Goal: Task Accomplishment & Management: Complete application form

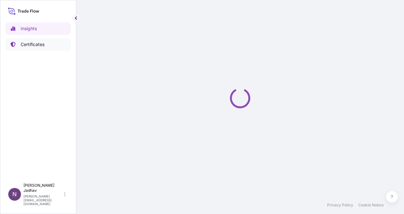
select select "2025"
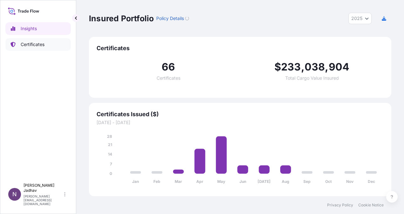
click at [34, 47] on p "Certificates" at bounding box center [33, 44] width 24 height 6
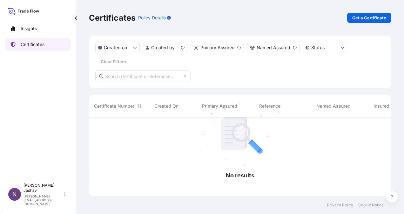
scroll to position [78, 297]
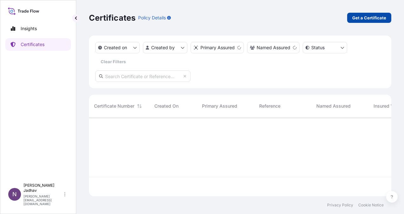
click at [363, 19] on p "Get a Certificate" at bounding box center [369, 18] width 34 height 6
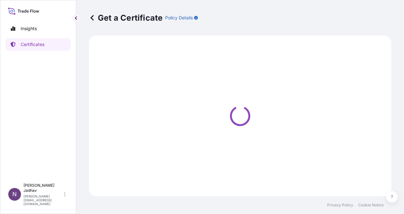
select select "Sea"
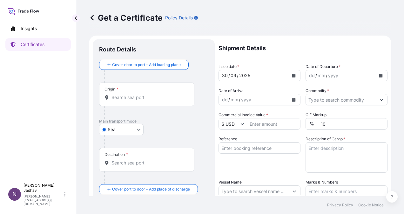
click at [127, 99] on input "Origin *" at bounding box center [149, 97] width 75 height 6
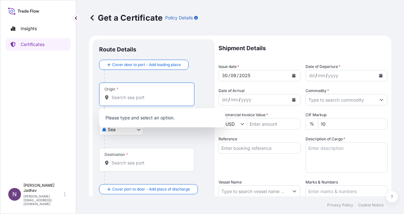
type input "i"
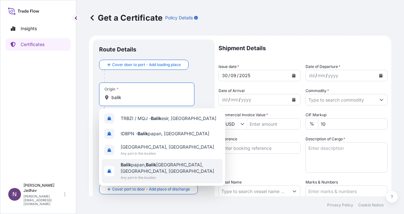
click at [167, 166] on span "[GEOGRAPHIC_DATA] [GEOGRAPHIC_DATA], [GEOGRAPHIC_DATA] [GEOGRAPHIC_DATA], [GEOG…" at bounding box center [170, 168] width 99 height 13
type input "[GEOGRAPHIC_DATA], [GEOGRAPHIC_DATA], [GEOGRAPHIC_DATA], [GEOGRAPHIC_DATA]"
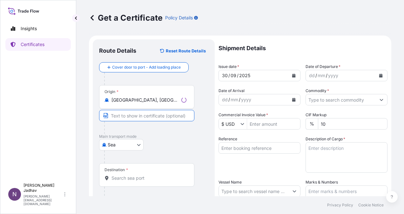
click at [133, 118] on input "Text to appear on certificate" at bounding box center [146, 115] width 95 height 11
drag, startPoint x: 140, startPoint y: 117, endPoint x: 186, endPoint y: 132, distance: 48.7
click at [141, 117] on input "[GEOGRAPHIC_DATA] (BCT), [GEOGRAPHIC_DATA], [GEOGRAPHIC_DATA]" at bounding box center [146, 115] width 95 height 11
click at [176, 117] on input "[GEOGRAPHIC_DATA] OUTER ANCHORAGE (BOA), , [GEOGRAPHIC_DATA], [GEOGRAPHIC_DATA]" at bounding box center [146, 115] width 95 height 11
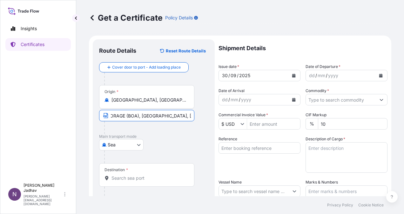
type input "[GEOGRAPHIC_DATA] OUTER ANCHORAGE (BOA), [GEOGRAPHIC_DATA], [GEOGRAPHIC_DATA]"
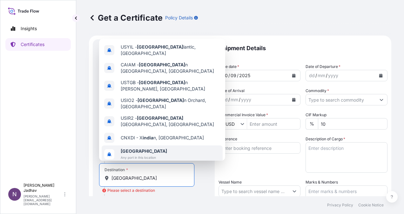
click at [142, 148] on span "[GEOGRAPHIC_DATA]" at bounding box center [144, 151] width 46 height 6
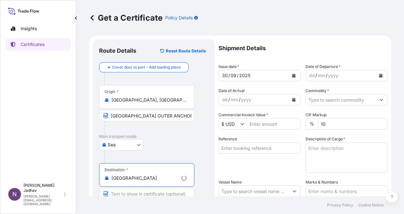
scroll to position [64, 0]
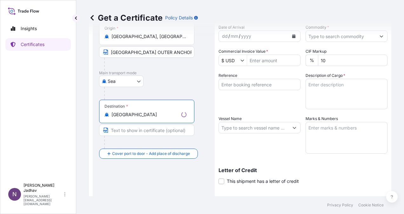
type input "[GEOGRAPHIC_DATA]"
click at [138, 131] on input "Text to appear on certificate" at bounding box center [146, 130] width 95 height 11
type input "ANY PORT(S) IN [GEOGRAPHIC_DATA]"
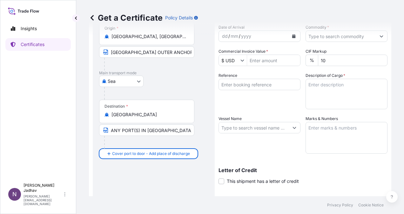
scroll to position [0, 0]
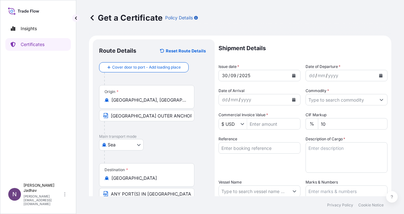
click at [293, 76] on icon "Calendar" at bounding box center [293, 76] width 3 height 4
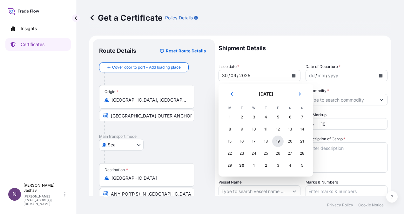
click at [276, 140] on div "19" at bounding box center [277, 141] width 11 height 11
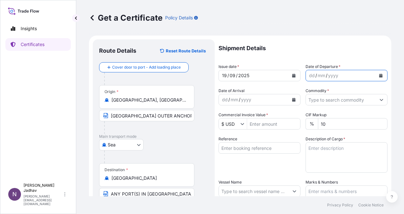
click at [379, 76] on icon "Calendar" at bounding box center [380, 76] width 3 height 4
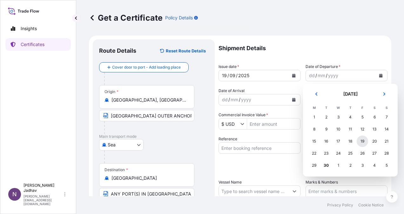
click at [363, 141] on div "19" at bounding box center [362, 141] width 11 height 11
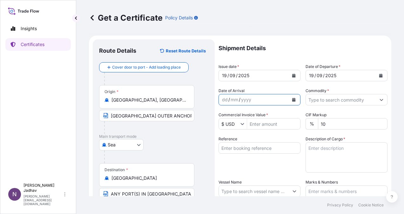
click at [292, 100] on icon "Calendar" at bounding box center [294, 100] width 4 height 4
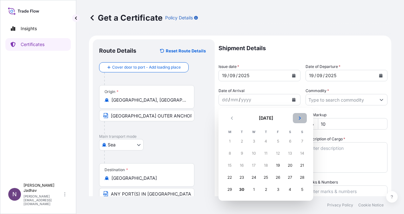
click at [302, 119] on button "Next" at bounding box center [300, 118] width 14 height 10
click at [288, 144] on div "4" at bounding box center [289, 141] width 11 height 11
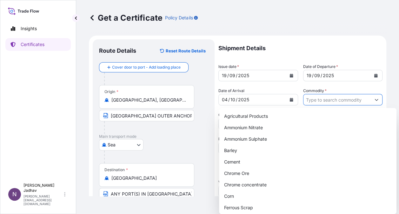
click at [316, 100] on input "Commodity *" at bounding box center [338, 99] width 68 height 11
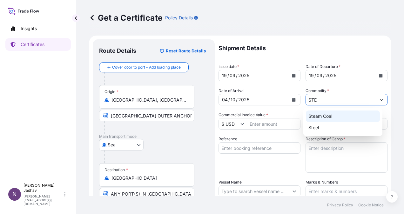
click at [321, 118] on div "Steam Coal" at bounding box center [343, 116] width 74 height 11
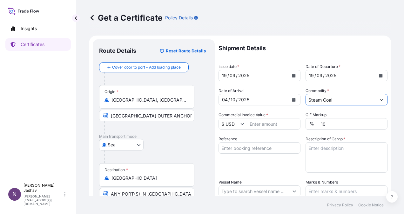
type input "Steam Coal"
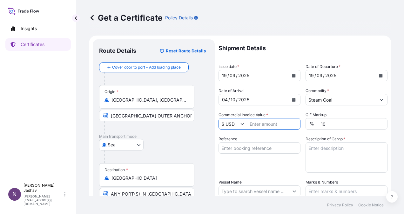
click at [279, 125] on input "Commercial Invoice Value *" at bounding box center [273, 123] width 53 height 11
type input "2,041,600"
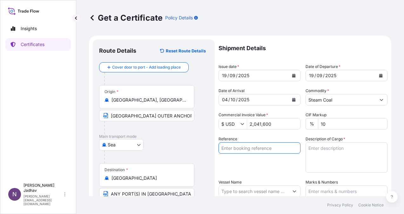
click at [275, 146] on input "Reference" at bounding box center [260, 147] width 82 height 11
type input "JITPL/2025-2026/1210 DATE [DATE]"
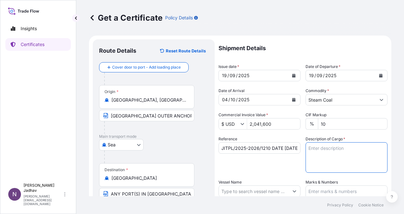
click at [312, 147] on textarea "Description of Cargo *" at bounding box center [347, 157] width 82 height 31
type textarea "76,914 METRIC TONS OF US COAL IN BULK"
type input "Sea"
type input "32012"
drag, startPoint x: 318, startPoint y: 148, endPoint x: 322, endPoint y: 152, distance: 5.4
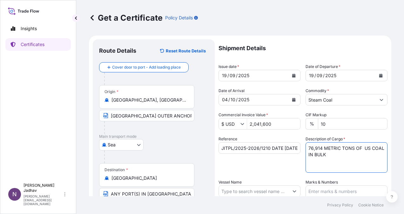
click at [319, 149] on textarea "76,914 METRIC TONS OF US COAL IN BULK" at bounding box center [347, 157] width 82 height 31
type textarea "40,000 METRIC TONS OF INDONESIAN STEAM COAL IN [GEOGRAPHIC_DATA]"
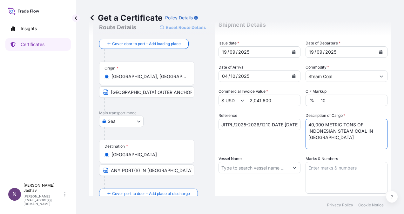
scroll to position [64, 0]
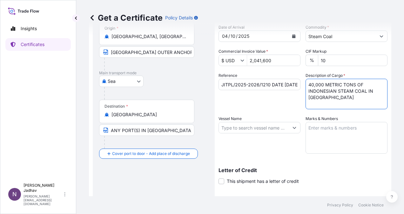
click at [273, 130] on input "Vessel Name" at bounding box center [254, 127] width 70 height 11
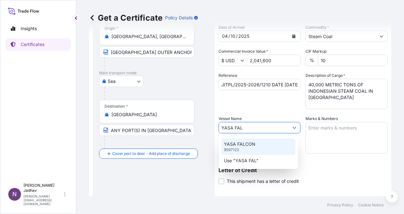
click at [272, 145] on div "YASA FALCON 9597123" at bounding box center [258, 147] width 74 height 17
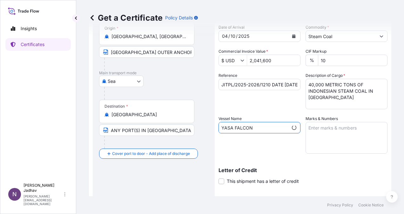
type input "YASA FALCON"
click at [318, 134] on textarea "Marks & Numbers" at bounding box center [347, 138] width 82 height 32
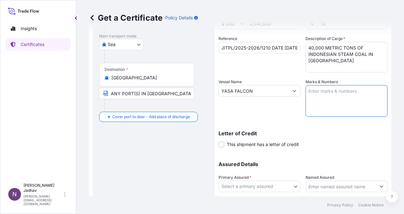
scroll to position [127, 0]
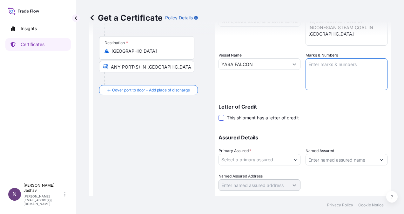
click at [222, 118] on span at bounding box center [222, 118] width 6 height 6
click at [219, 114] on input "This shipment has a letter of credit" at bounding box center [219, 114] width 0 height 0
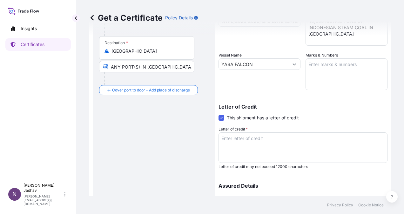
click at [291, 143] on textarea "Letter of credit *" at bounding box center [303, 147] width 169 height 31
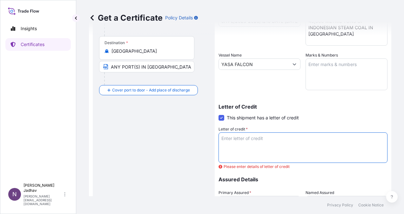
paste textarea "MARINE INSURANCE POLICY OR CERTIFICATE DATED NOT LATER THAN THE DATE OF BILL OF…"
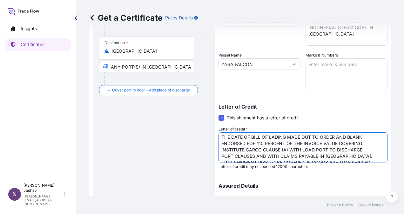
scroll to position [0, 0]
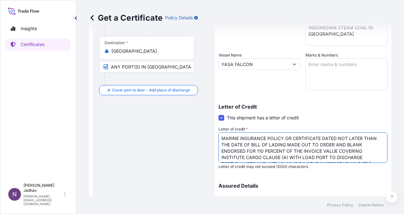
click at [293, 138] on textarea "MARINE INSURANCE POLICY OR CERTIFICATE DATED NOT LATER THAN THE DATE OF BILL OF…" at bounding box center [303, 147] width 169 height 31
click at [223, 139] on textarea "MARINE INSURANCE POLICY OR CERTIFICATE DATED NOT LATER THAN THE DATE OF BILL OF…" at bounding box center [303, 147] width 169 height 31
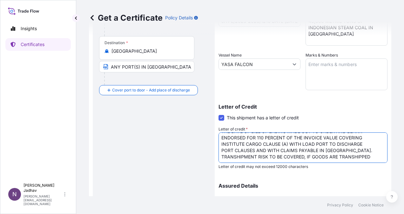
scroll to position [191, 0]
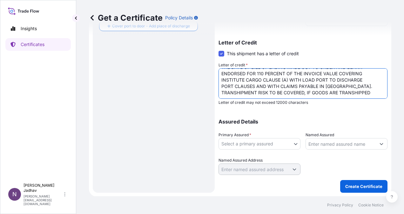
type textarea "MARINE INSURANCE POLICY OR CERTIFICATE DATED NOT LATER THAN THE DATE OF BILL OF…"
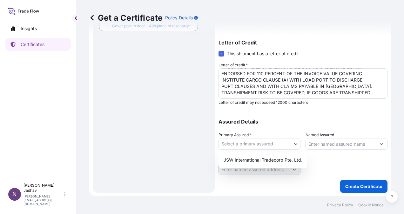
click at [284, 145] on body "Insights Certificates N [PERSON_NAME] [PERSON_NAME][EMAIL_ADDRESS][DOMAIN_NAME]…" at bounding box center [202, 107] width 404 height 214
click at [279, 159] on div "JSW International Tradecorp Pte. Ltd." at bounding box center [263, 159] width 84 height 11
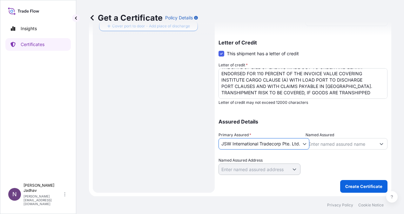
click at [333, 147] on input "Named Assured" at bounding box center [341, 143] width 70 height 11
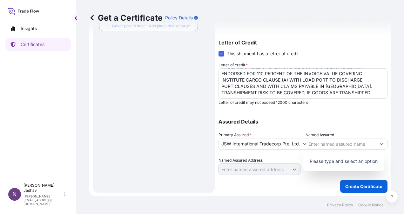
click at [336, 160] on p "Please type and select an option" at bounding box center [344, 161] width 76 height 14
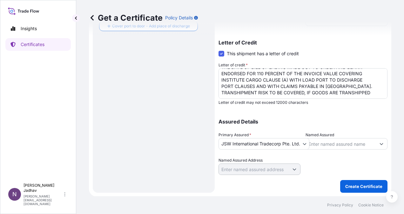
click at [307, 157] on div at bounding box center [347, 166] width 82 height 18
click at [359, 185] on p "Create Certificate" at bounding box center [363, 186] width 37 height 6
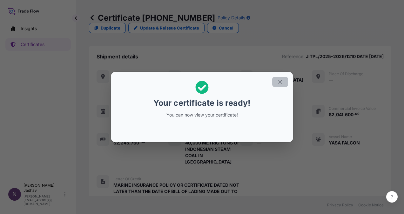
click at [280, 82] on icon "button" at bounding box center [280, 82] width 6 height 6
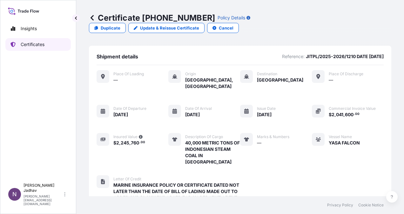
click at [40, 45] on p "Certificates" at bounding box center [33, 44] width 24 height 6
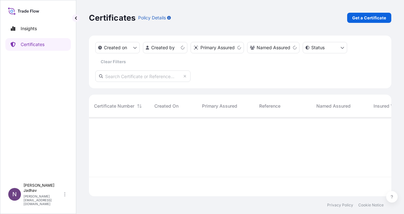
scroll to position [78, 297]
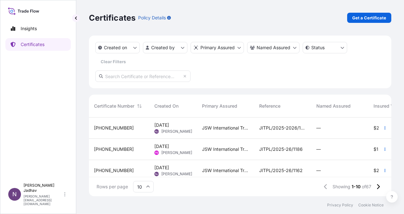
click at [169, 148] on span "[DATE]" at bounding box center [161, 146] width 15 height 6
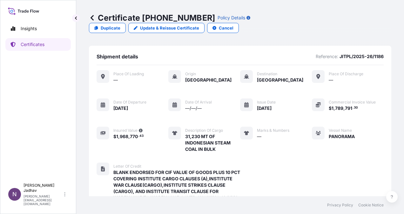
click at [89, 19] on icon at bounding box center [92, 18] width 6 height 6
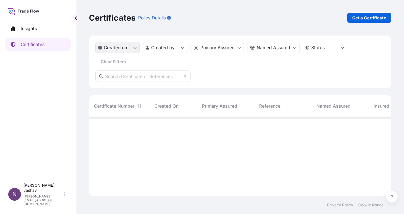
scroll to position [78, 297]
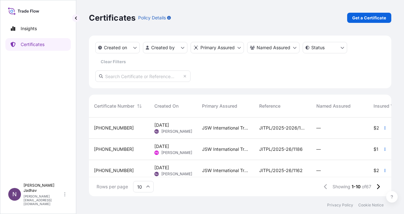
click at [169, 123] on span "[DATE]" at bounding box center [161, 125] width 15 height 6
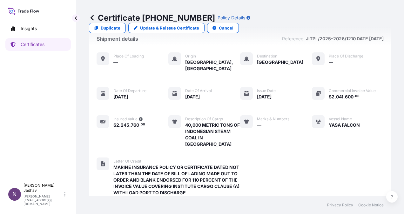
scroll to position [32, 0]
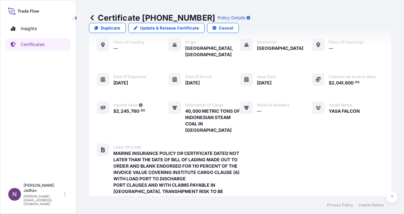
click at [181, 150] on span "MARINE INSURANCE POLICY OR CERTIFICATE DATED NOT LATER THAN THE DATE OF BILL OF…" at bounding box center [176, 175] width 127 height 51
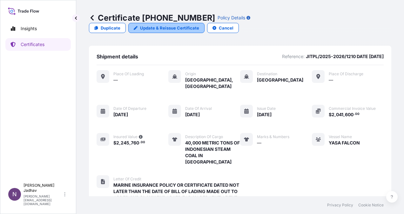
click at [199, 25] on p "Update & Reissue Certificate" at bounding box center [169, 28] width 59 height 6
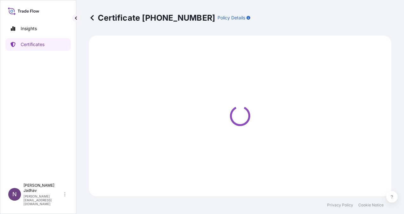
select select "Sea"
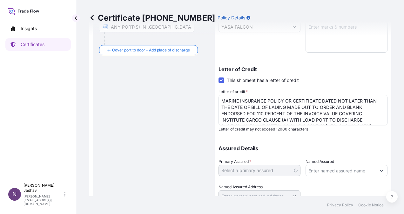
scroll to position [191, 0]
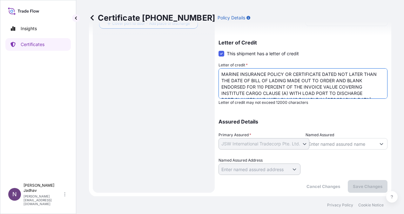
drag, startPoint x: 361, startPoint y: 80, endPoint x: 204, endPoint y: 60, distance: 157.9
click at [204, 60] on form "Route Details Cover door to port - Add loading place Place of loading Road / [G…" at bounding box center [240, 20] width 302 height 352
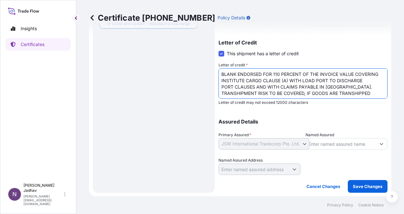
click at [338, 53] on div "Letter of Credit This shipment has a letter of credit Letter of credit * MARINE…" at bounding box center [303, 72] width 169 height 65
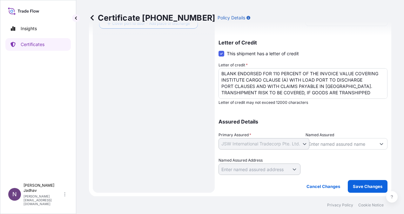
scroll to position [0, 0]
click at [278, 85] on textarea "MARINE INSURANCE POLICY OR CERTIFICATE DATED NOT LATER THAN THE DATE OF BILL OF…" at bounding box center [303, 83] width 169 height 31
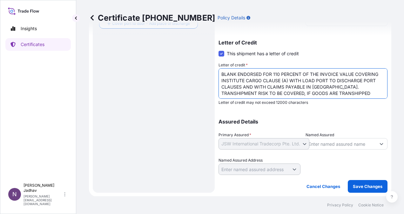
scroll to position [159, 0]
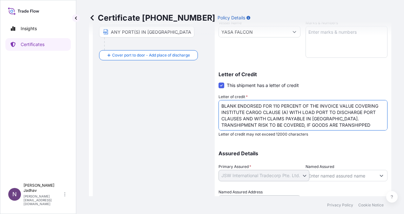
type textarea "BLANK ENDORSED FOR 110 PERCENT OF THE INVOICE VALUE COVERING INSTITUTE CARGO CL…"
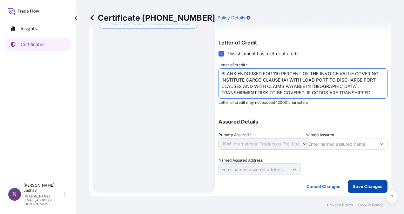
click at [355, 188] on p "Save Changes" at bounding box center [368, 186] width 30 height 6
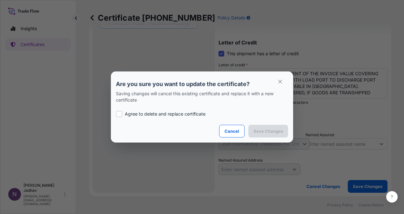
click at [124, 116] on label "Agree to delete and replace certificate" at bounding box center [202, 114] width 172 height 6
checkbox input "true"
click at [259, 132] on p "Save Changes" at bounding box center [269, 131] width 30 height 6
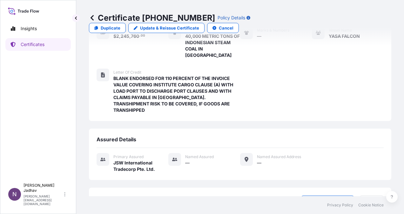
scroll to position [127, 0]
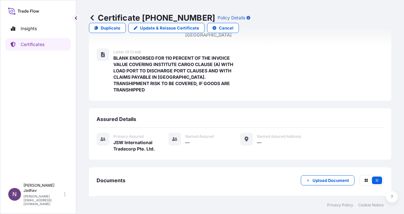
click at [343, 208] on div "[DATE]T05:04:04.522634" at bounding box center [350, 211] width 55 height 6
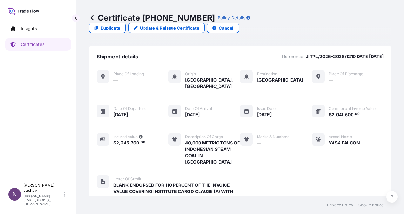
scroll to position [0, 0]
click at [35, 30] on p "Insights" at bounding box center [29, 28] width 16 height 6
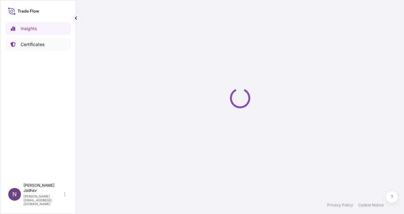
click at [31, 45] on p "Certificates" at bounding box center [33, 44] width 24 height 6
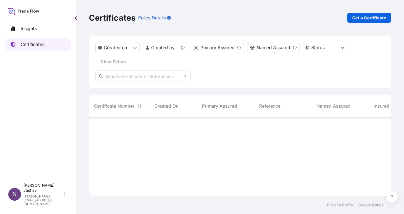
scroll to position [78, 297]
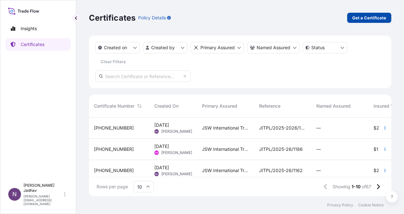
click at [359, 15] on p "Get a Certificate" at bounding box center [369, 18] width 34 height 6
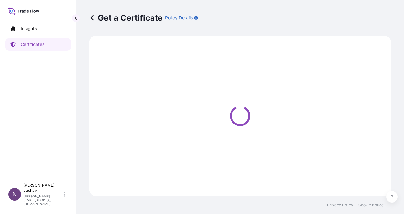
select select "Sea"
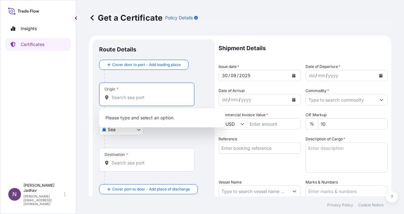
click at [161, 99] on input "Origin *" at bounding box center [149, 97] width 75 height 6
type input "S"
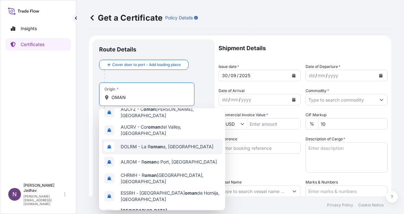
scroll to position [60, 0]
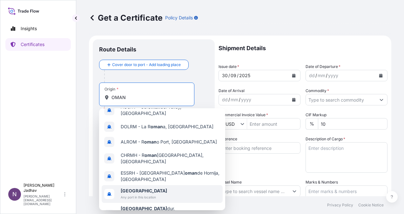
click at [157, 185] on div "[GEOGRAPHIC_DATA] Any port in this location" at bounding box center [162, 194] width 121 height 18
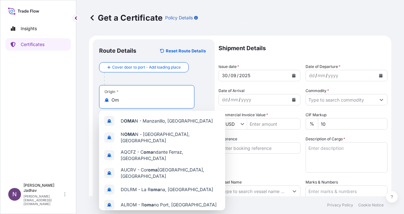
type input "O"
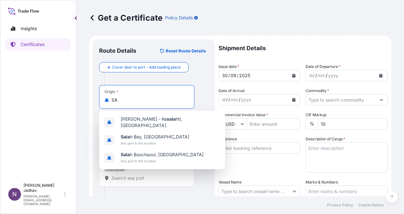
type input "S"
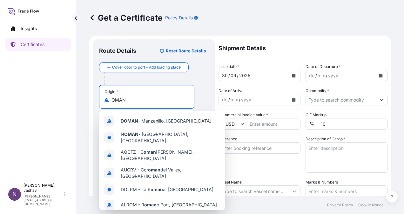
type input "[GEOGRAPHIC_DATA]"
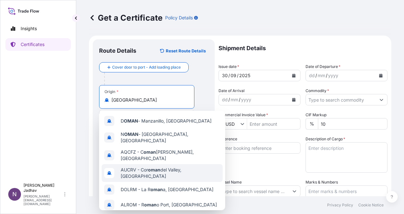
scroll to position [63, 0]
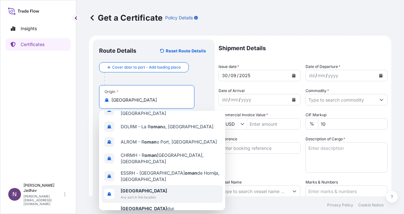
click at [151, 194] on span "Any port in this location" at bounding box center [144, 197] width 46 height 6
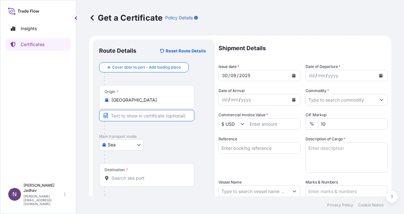
click at [143, 116] on input "Text to appear on certificate" at bounding box center [146, 115] width 95 height 11
type input "SALAH PORT , [GEOGRAPHIC_DATA]"
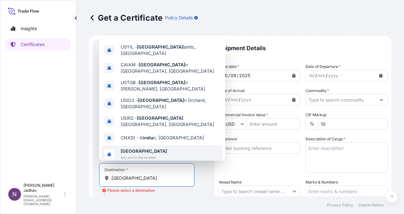
click at [137, 154] on span "Any port in this location" at bounding box center [144, 157] width 46 height 6
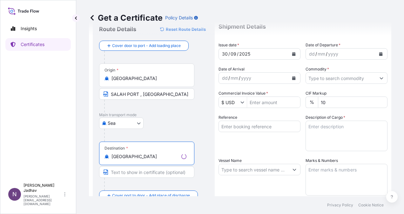
scroll to position [32, 0]
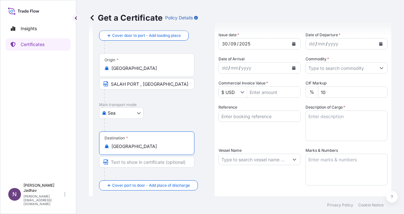
type input "[GEOGRAPHIC_DATA]"
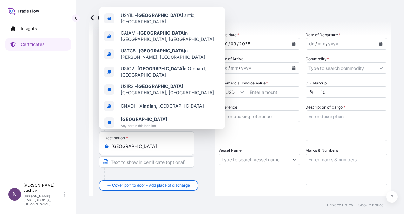
click at [270, 139] on div "Reference" at bounding box center [260, 122] width 82 height 37
click at [126, 147] on input "[GEOGRAPHIC_DATA]" at bounding box center [149, 146] width 75 height 6
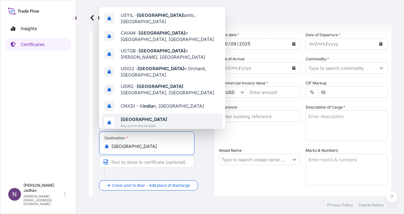
click at [137, 116] on span "[GEOGRAPHIC_DATA]" at bounding box center [144, 119] width 46 height 6
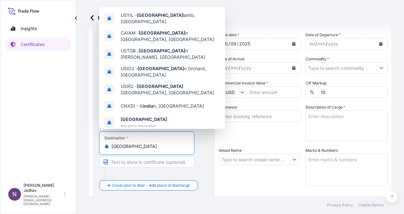
click at [201, 199] on footer "Privacy Policy Cookie Notice" at bounding box center [240, 205] width 328 height 18
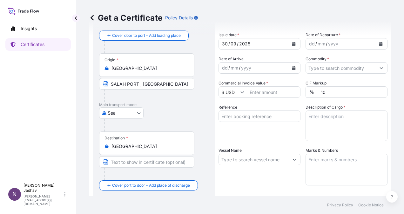
click at [144, 144] on input "[GEOGRAPHIC_DATA]" at bounding box center [149, 146] width 75 height 6
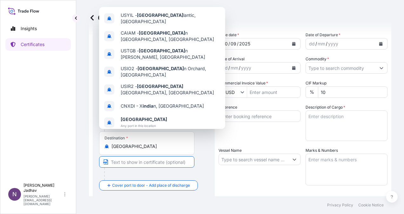
click at [151, 161] on input "Text to appear on certificate" at bounding box center [146, 161] width 95 height 11
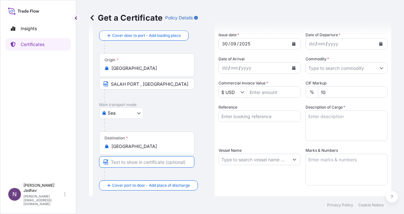
type input "ANY PORT(S) IN [GEOGRAPHIC_DATA]"
type input "Sea"
type input "JITPL/2025-26/1158"
type textarea "76,914 METRIC TONS OF US COAL IN BULK"
type input "32012"
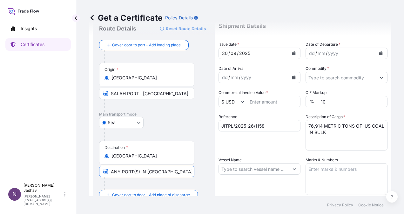
scroll to position [0, 0]
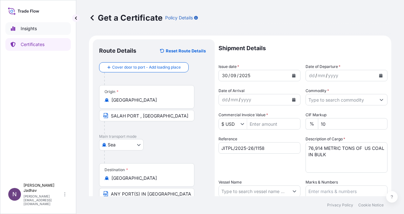
click at [24, 27] on p "Insights" at bounding box center [29, 28] width 16 height 6
select select "2025"
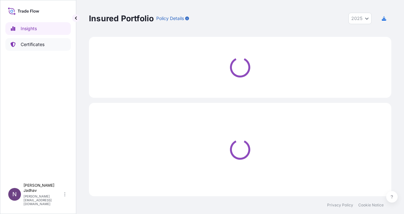
click at [31, 48] on link "Certificates" at bounding box center [37, 44] width 65 height 13
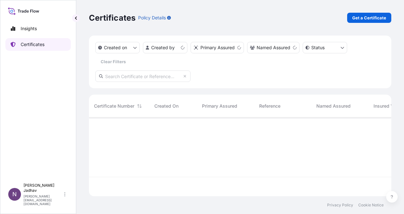
scroll to position [78, 297]
